Goal: Check status

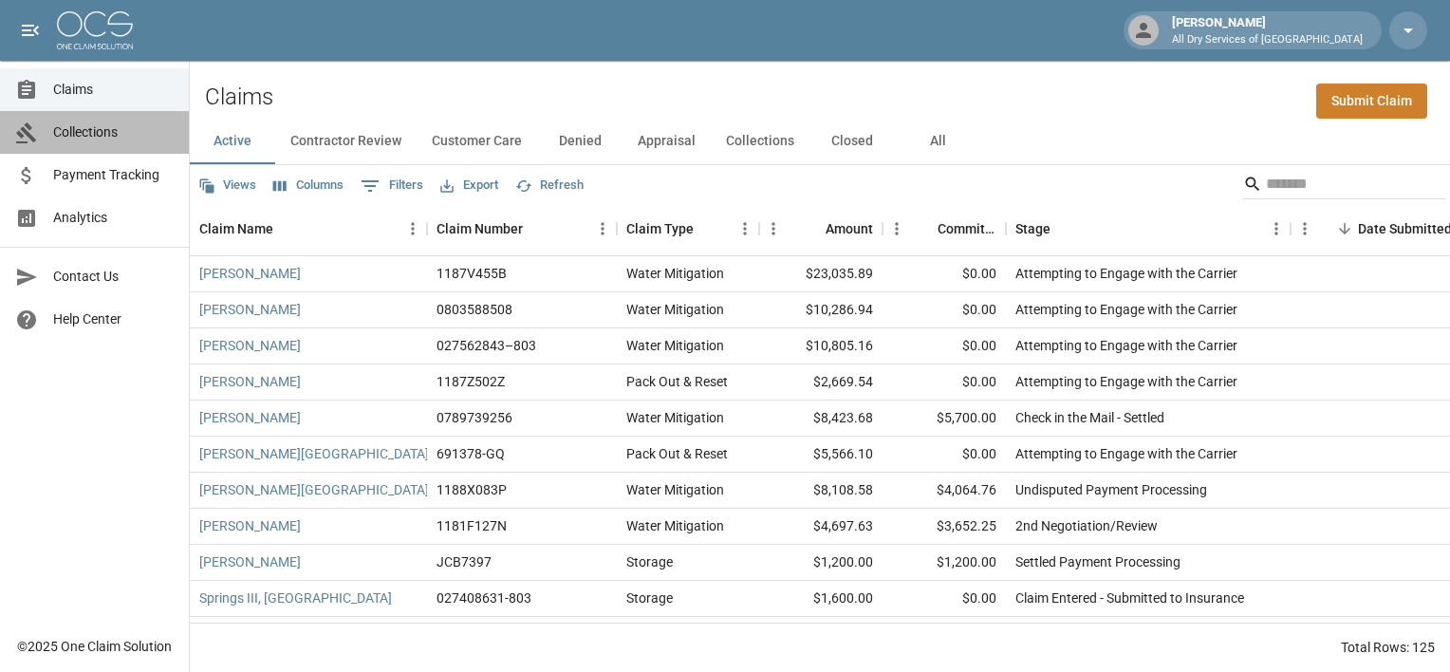
click at [84, 126] on span "Collections" at bounding box center [113, 132] width 121 height 20
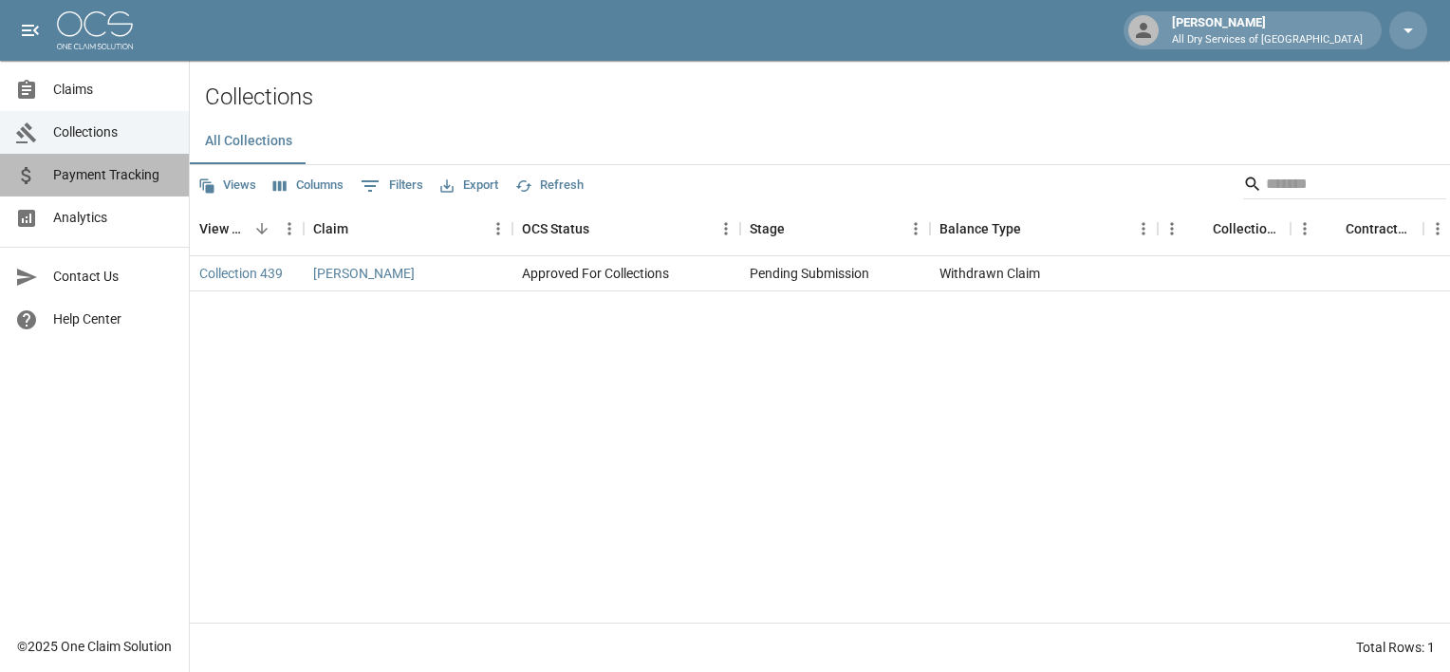
click at [90, 176] on span "Payment Tracking" at bounding box center [113, 175] width 121 height 20
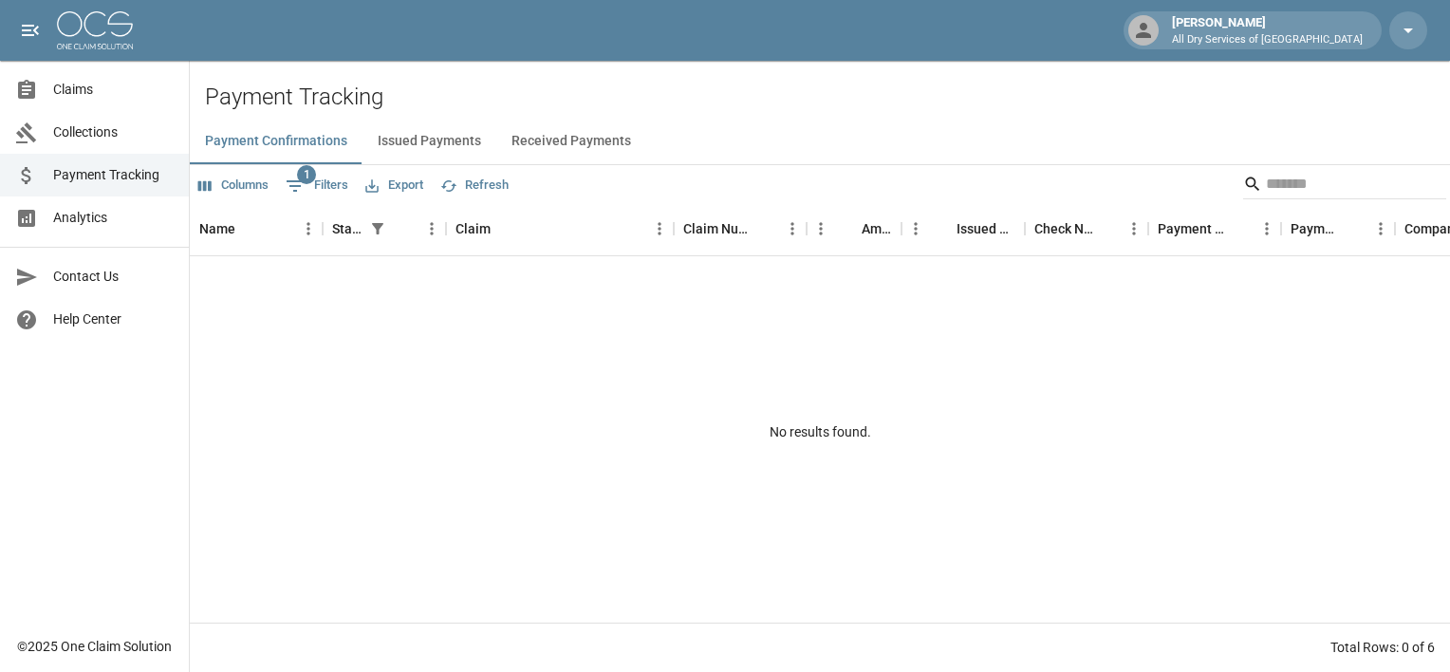
click at [434, 142] on button "Issued Payments" at bounding box center [430, 142] width 134 height 46
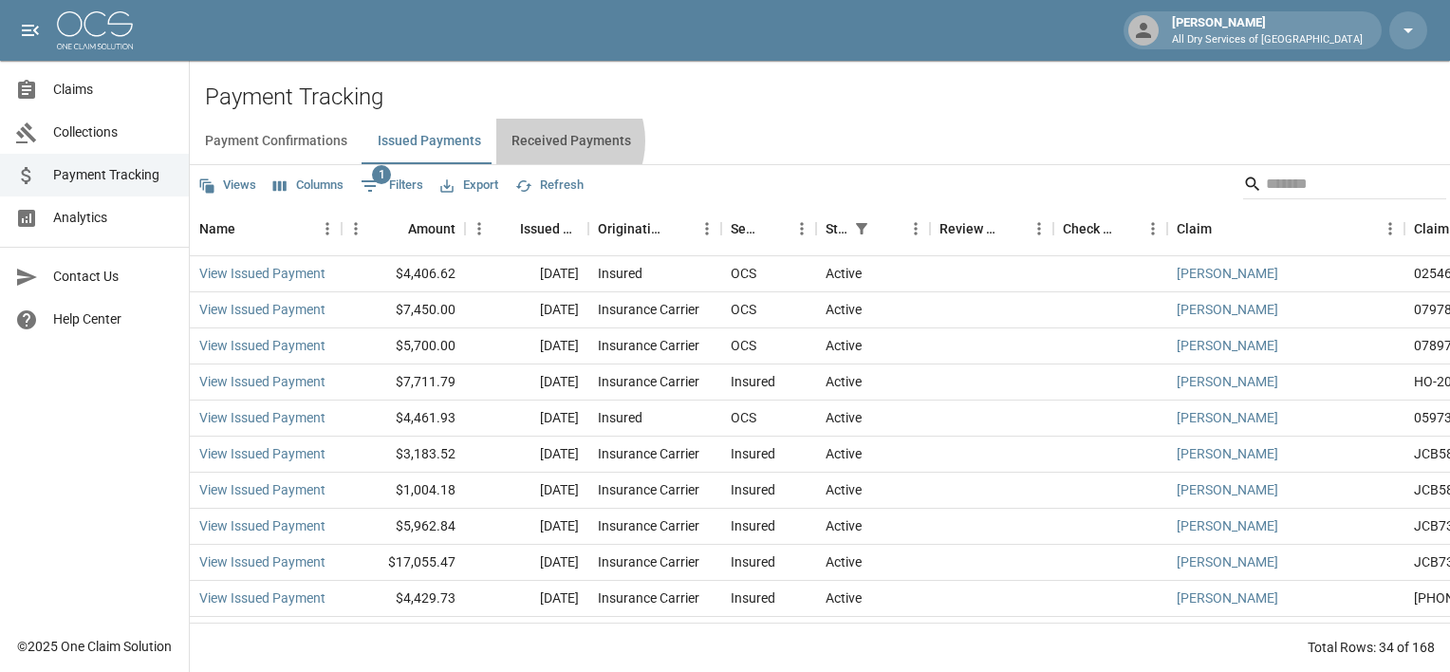
click at [553, 141] on button "Received Payments" at bounding box center [571, 142] width 150 height 46
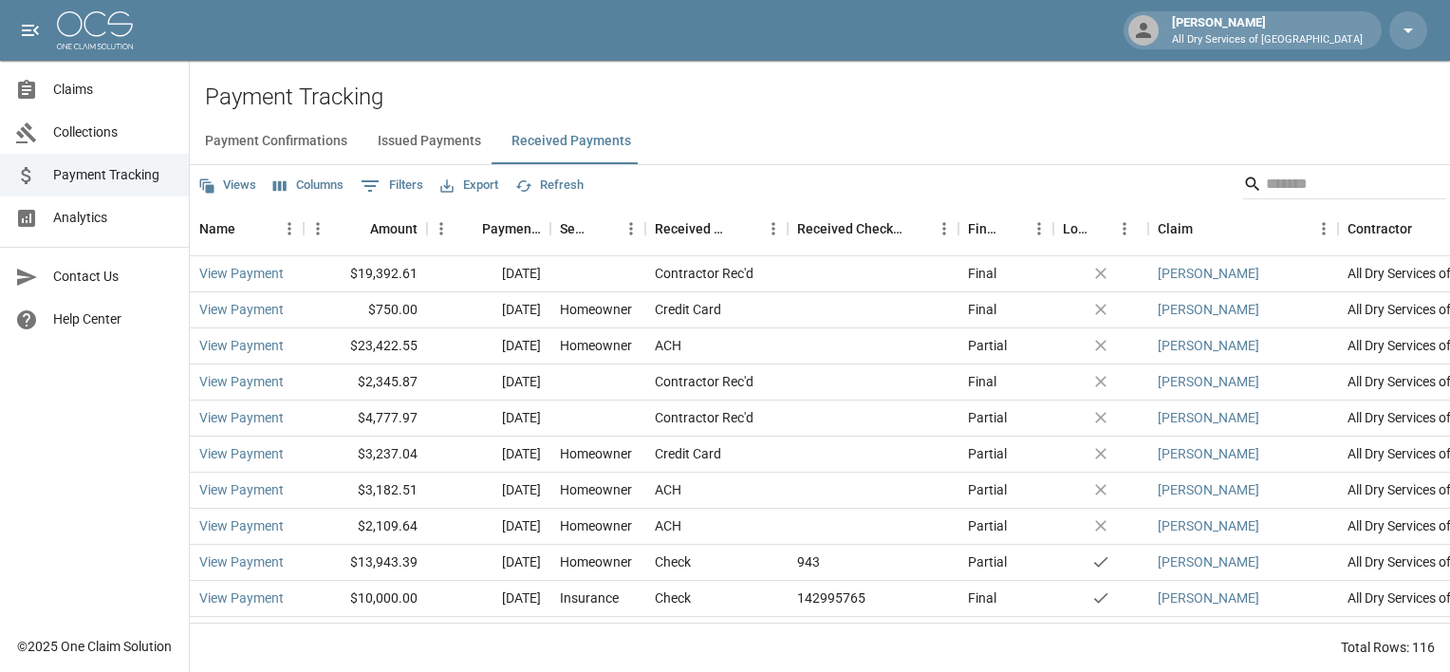
click at [90, 87] on span "Claims" at bounding box center [113, 90] width 121 height 20
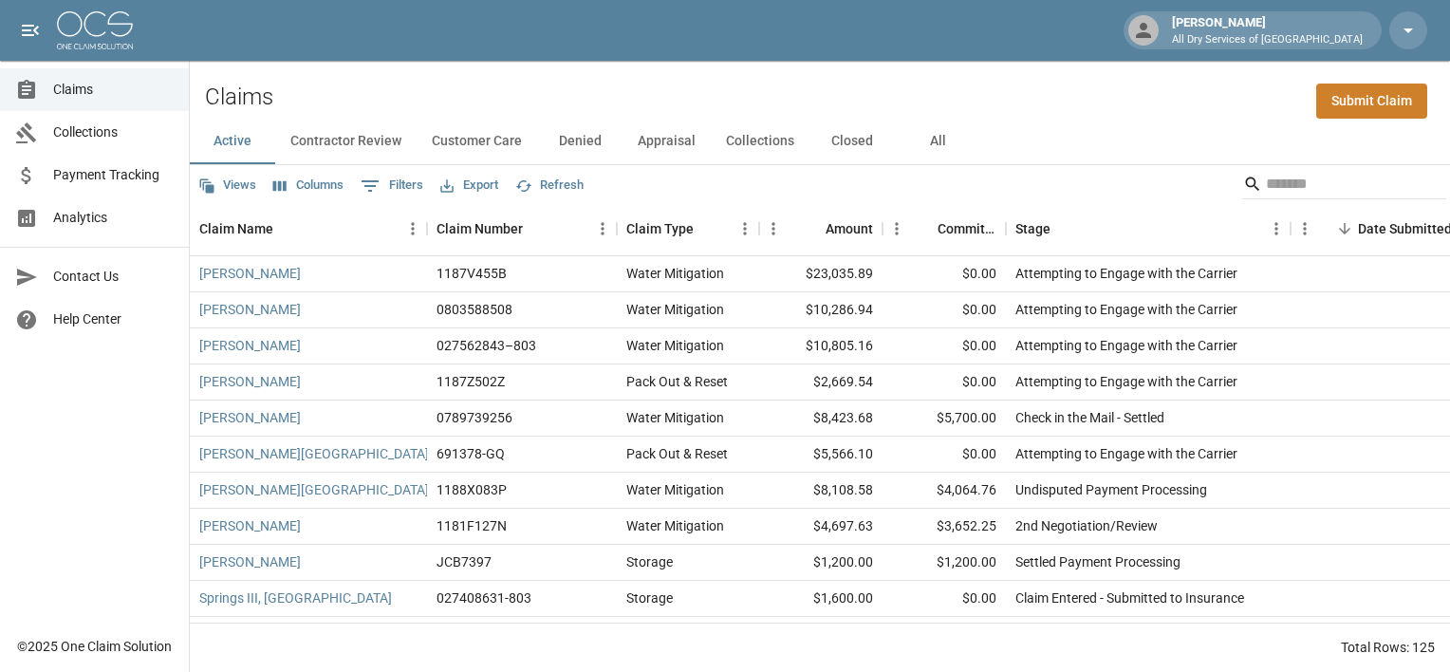
click at [930, 134] on button "All" at bounding box center [937, 142] width 85 height 46
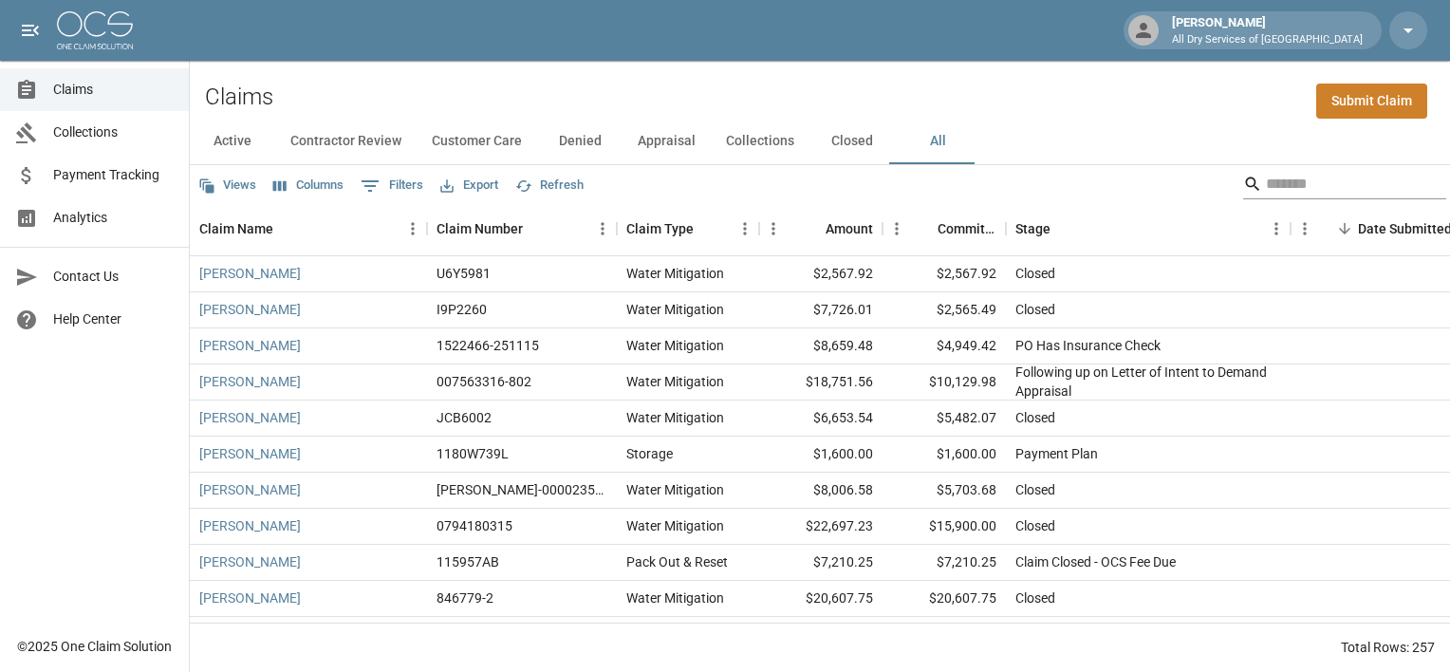
click at [1287, 177] on input "Search" at bounding box center [1342, 184] width 152 height 30
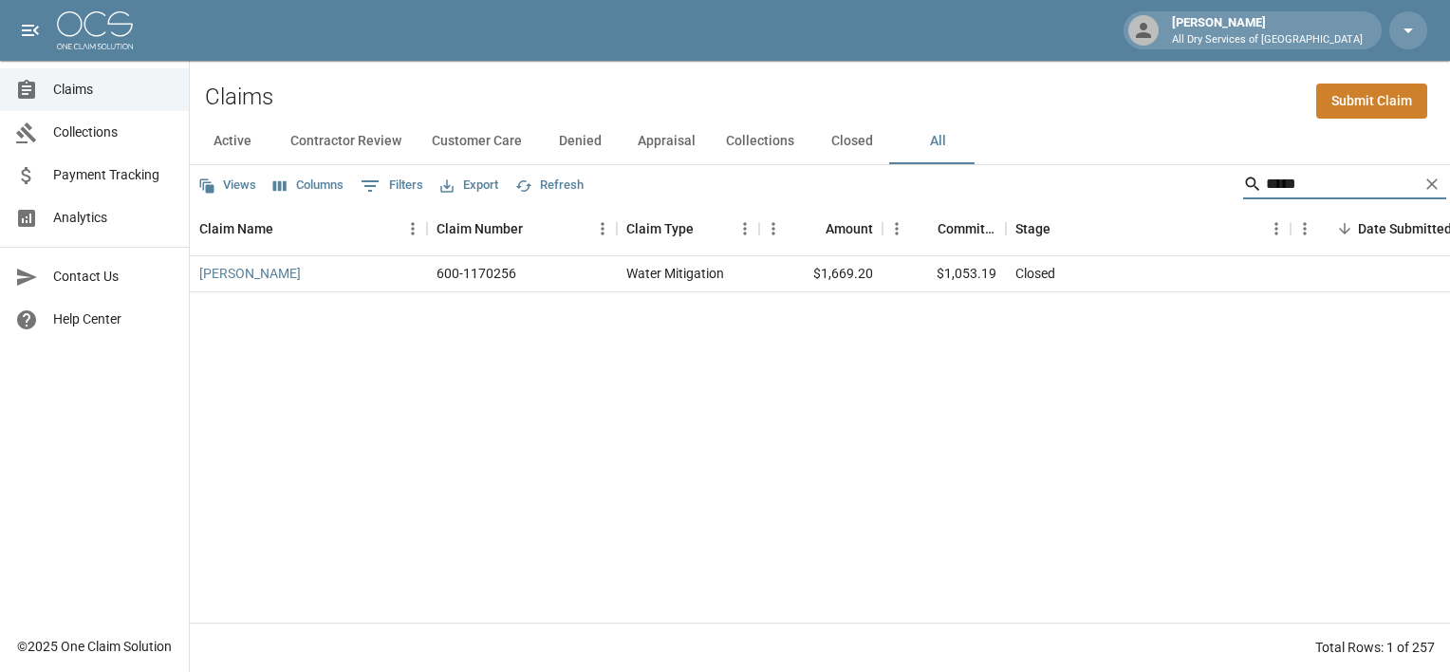
click at [858, 478] on div "David Yancy 600-1170256 Water Mitigation $1,669.20 $1,053.19 Closed All Dry Ser…" at bounding box center [1077, 439] width 1775 height 366
click at [1279, 185] on input "*****" at bounding box center [1342, 184] width 152 height 30
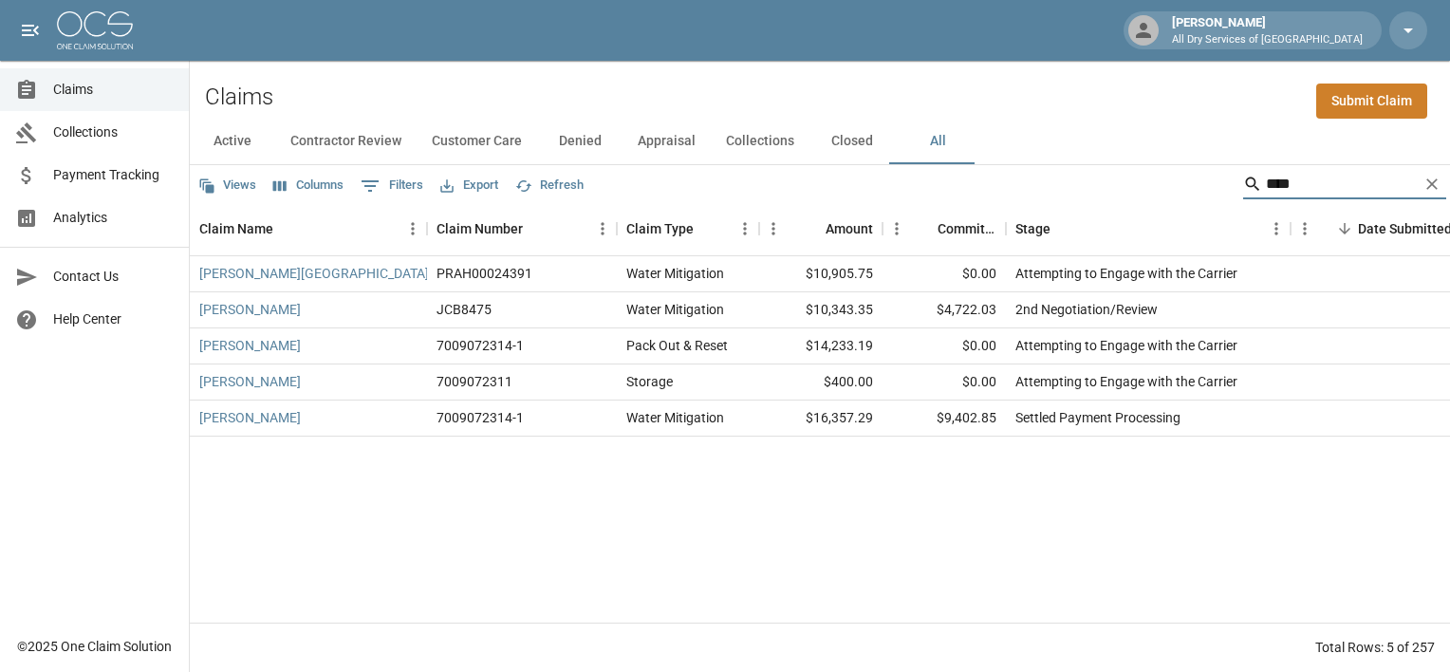
type input "****"
click at [223, 419] on link "[PERSON_NAME]" at bounding box center [250, 417] width 102 height 19
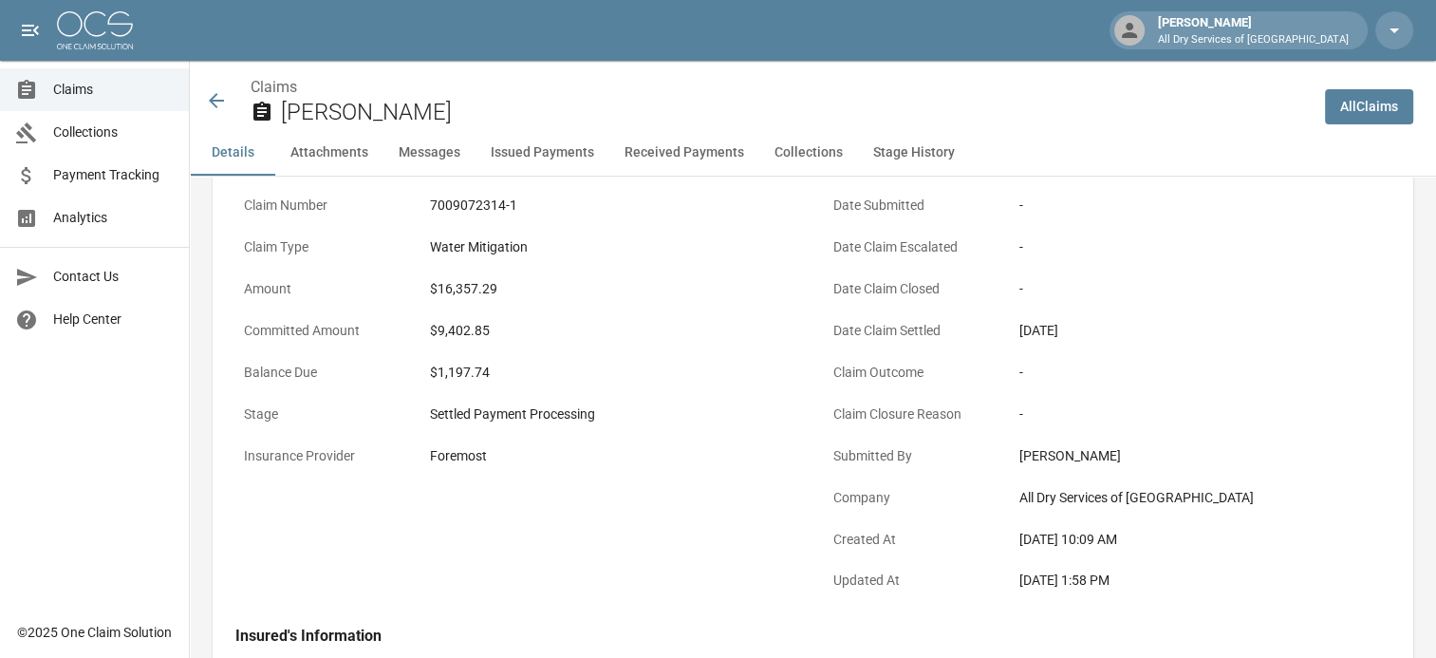
scroll to position [190, 0]
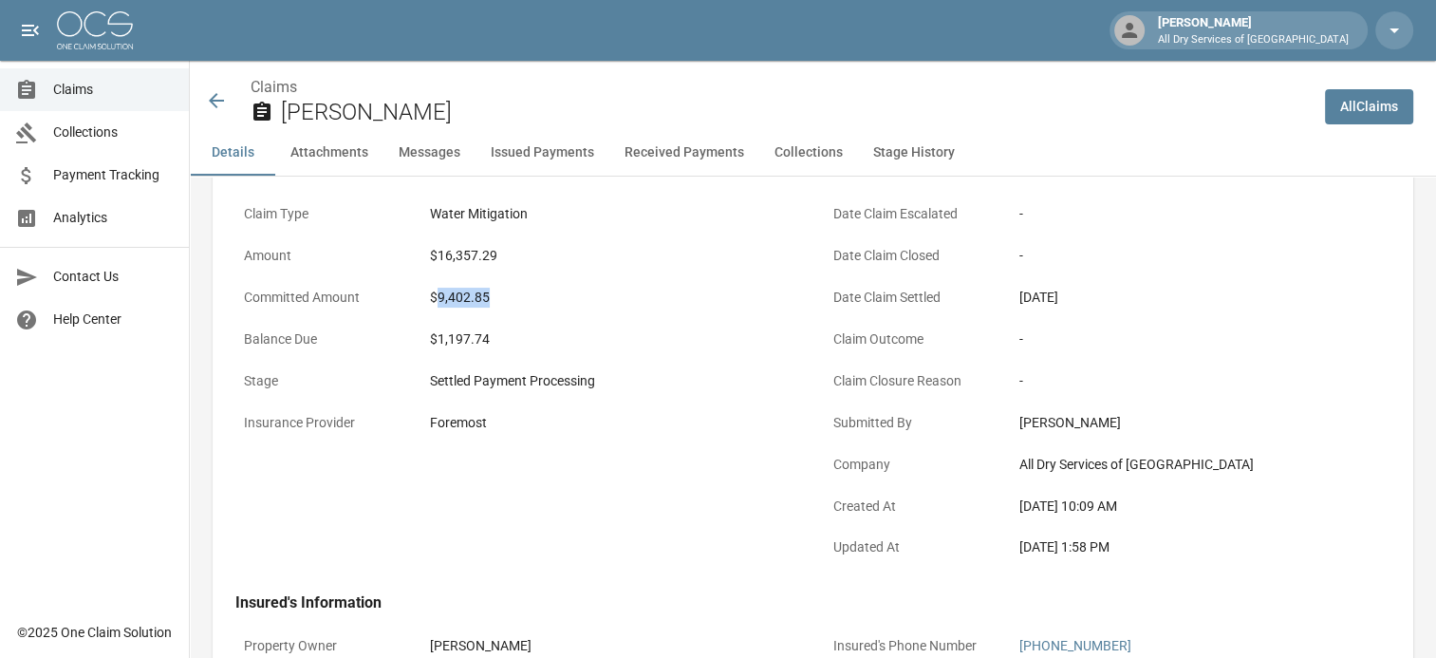
drag, startPoint x: 490, startPoint y: 299, endPoint x: 436, endPoint y: 295, distance: 54.2
click at [436, 295] on div "$9,402.85" at bounding box center [612, 298] width 364 height 20
copy div "9,402.85"
click at [655, 337] on div "$1,197.74" at bounding box center [612, 339] width 364 height 20
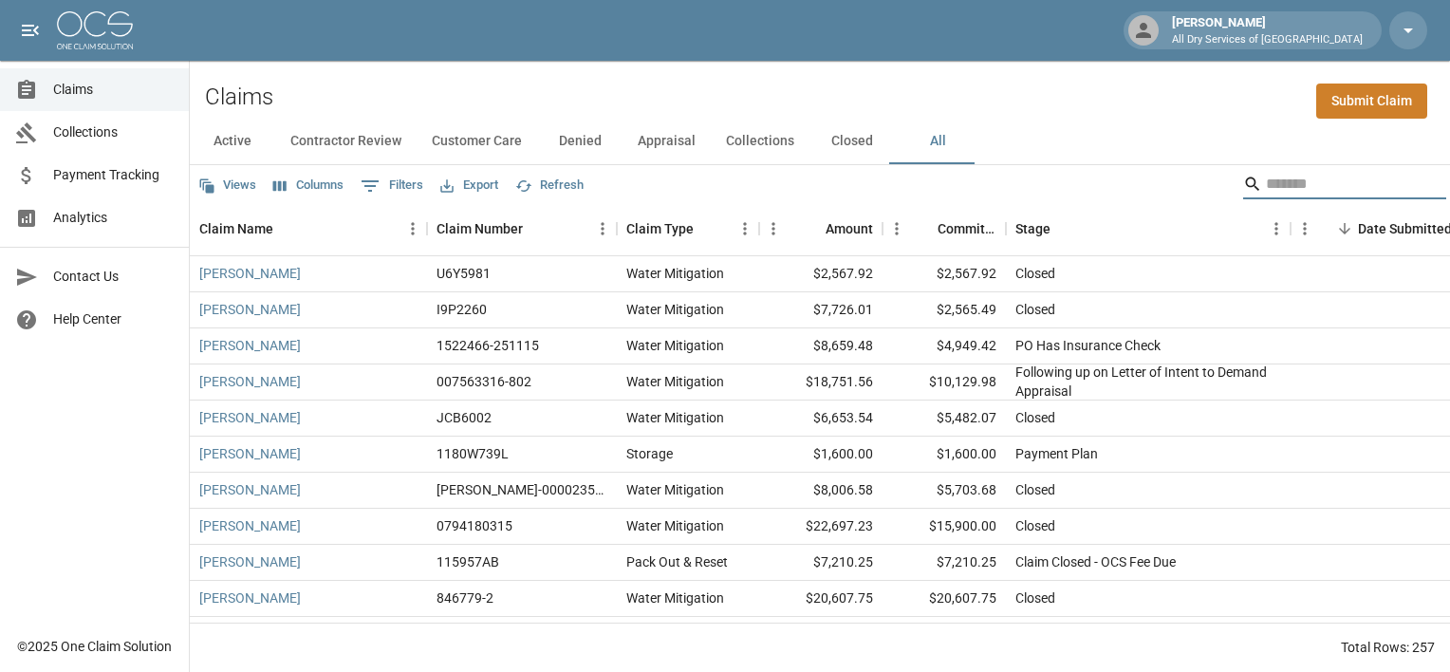
click at [1347, 186] on input "Search" at bounding box center [1342, 184] width 152 height 30
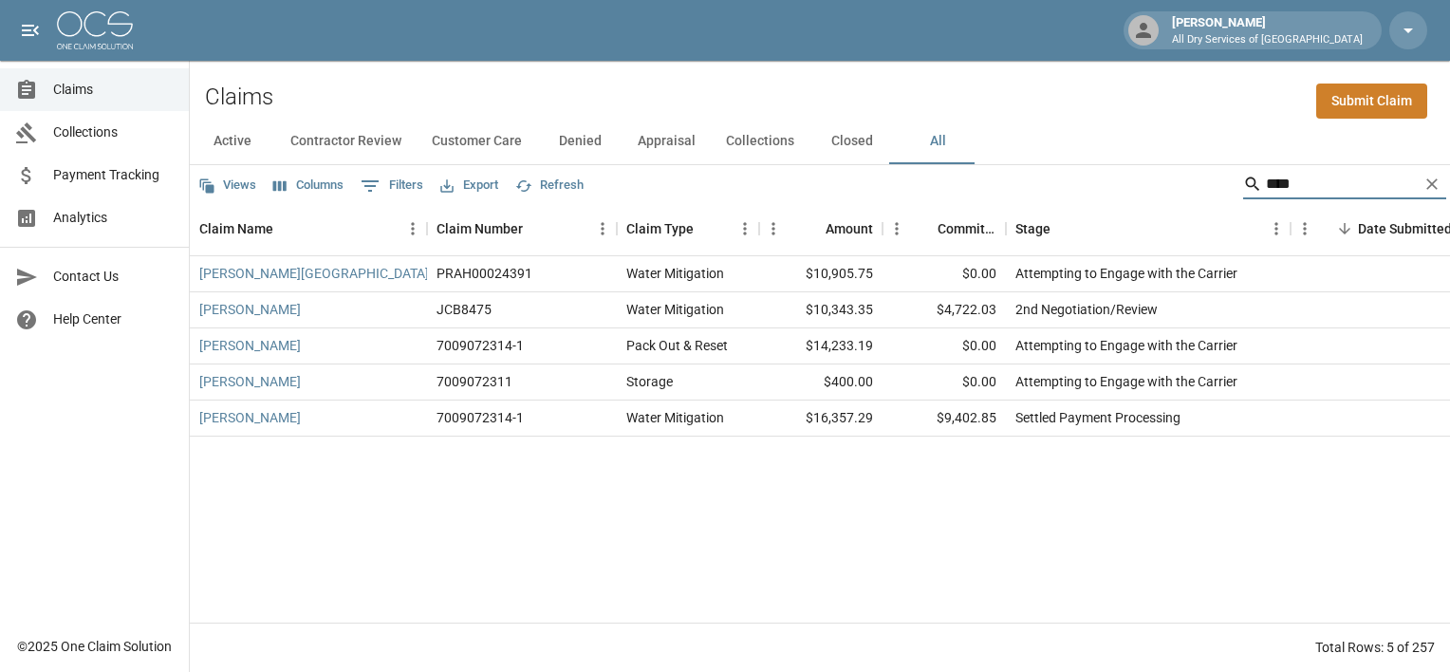
type input "****"
